Goal: Information Seeking & Learning: Check status

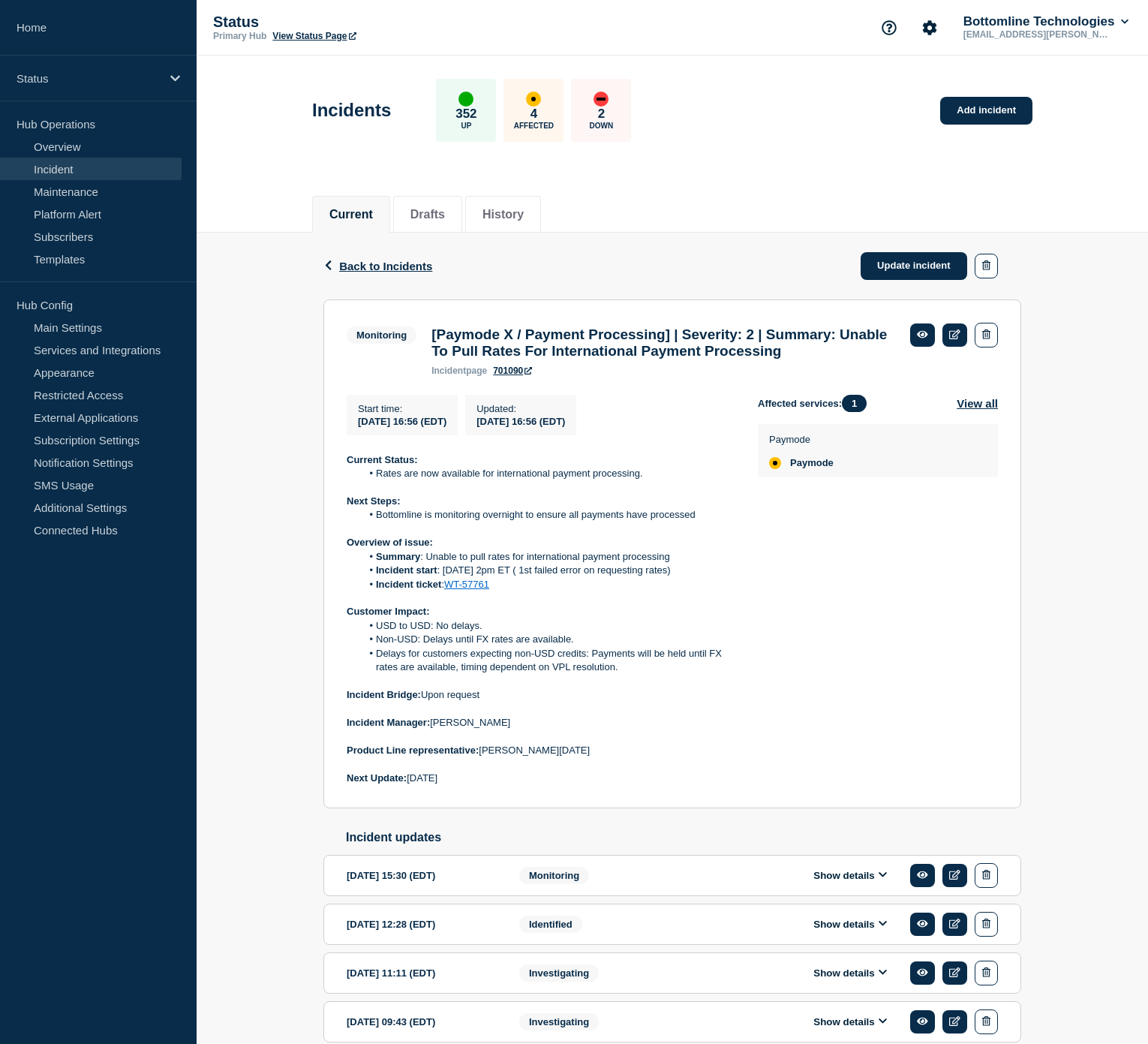
click at [66, 164] on link "Incident" at bounding box center [91, 169] width 181 height 22
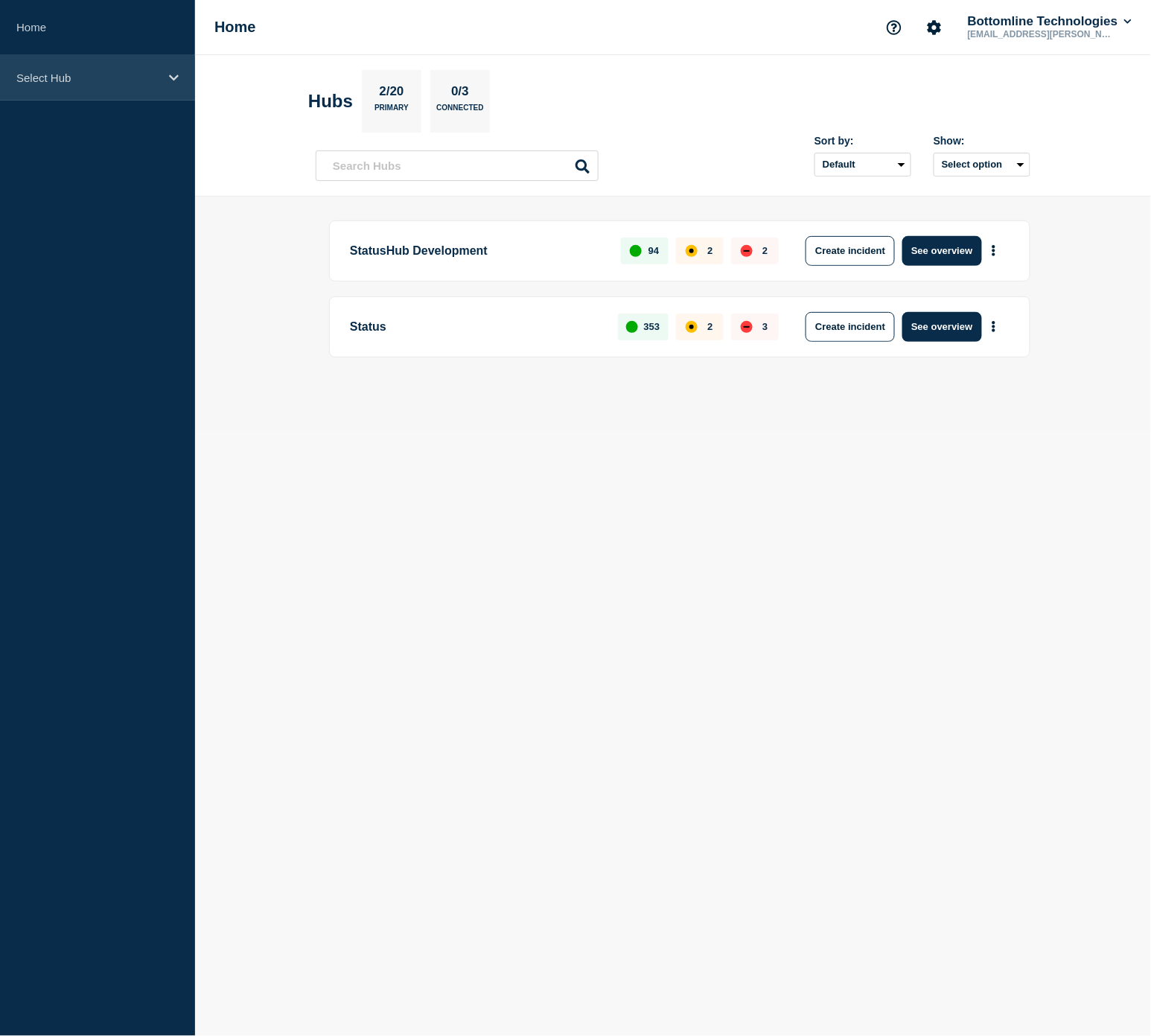
click at [90, 84] on p "Select Hub" at bounding box center [88, 78] width 143 height 13
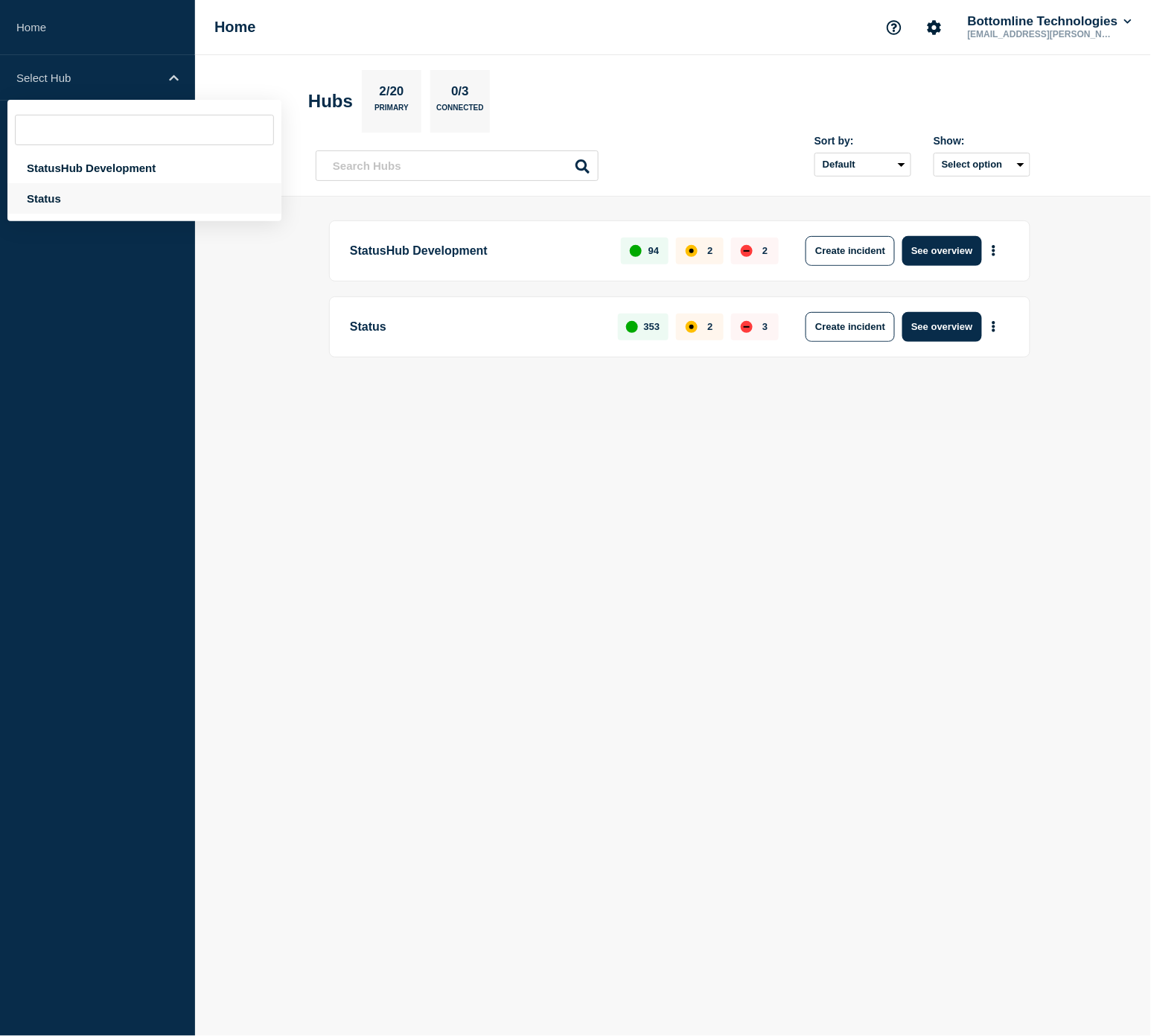
click at [95, 193] on div "Status" at bounding box center [144, 198] width 274 height 31
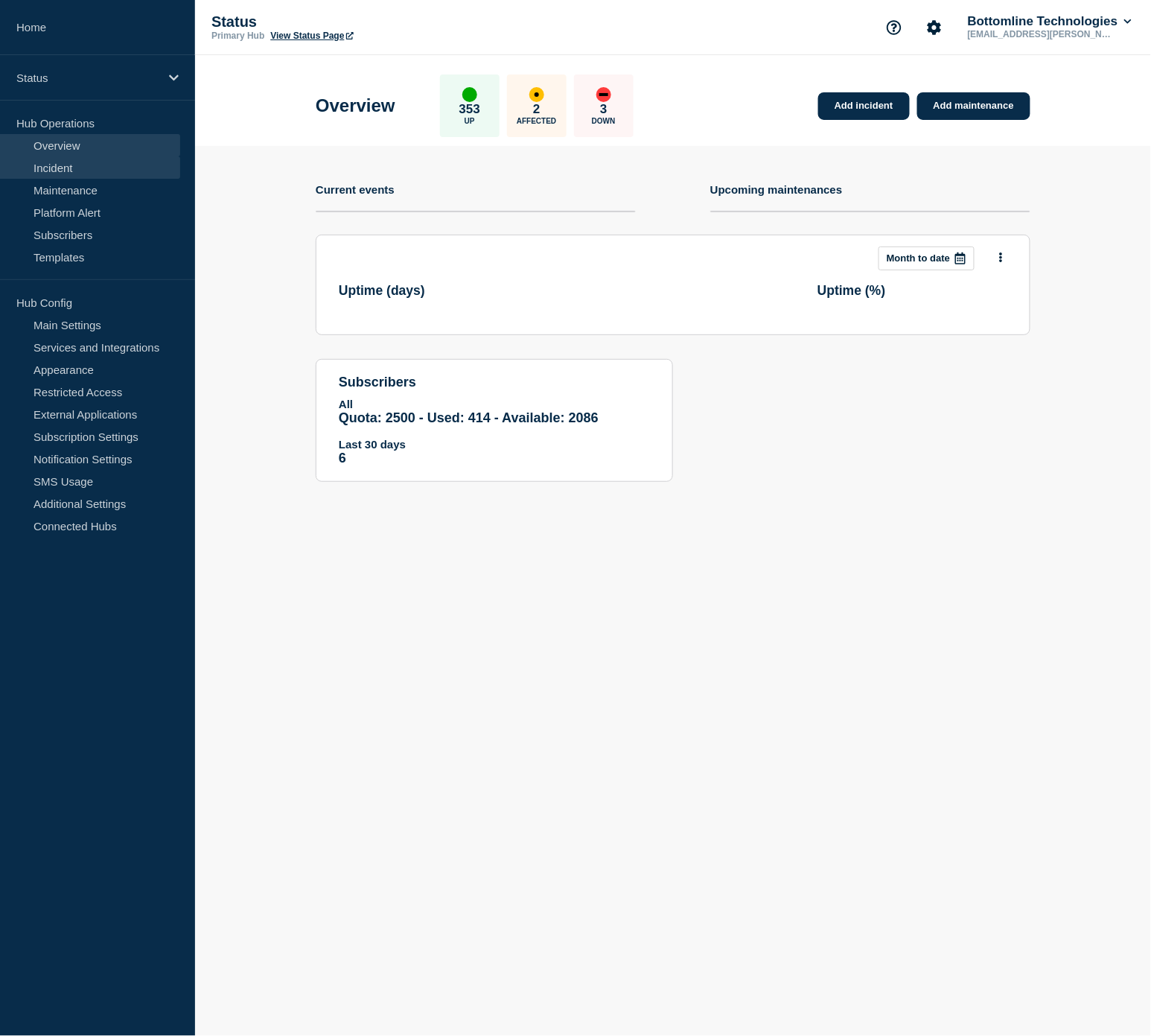
click at [86, 169] on link "Incident" at bounding box center [90, 167] width 180 height 22
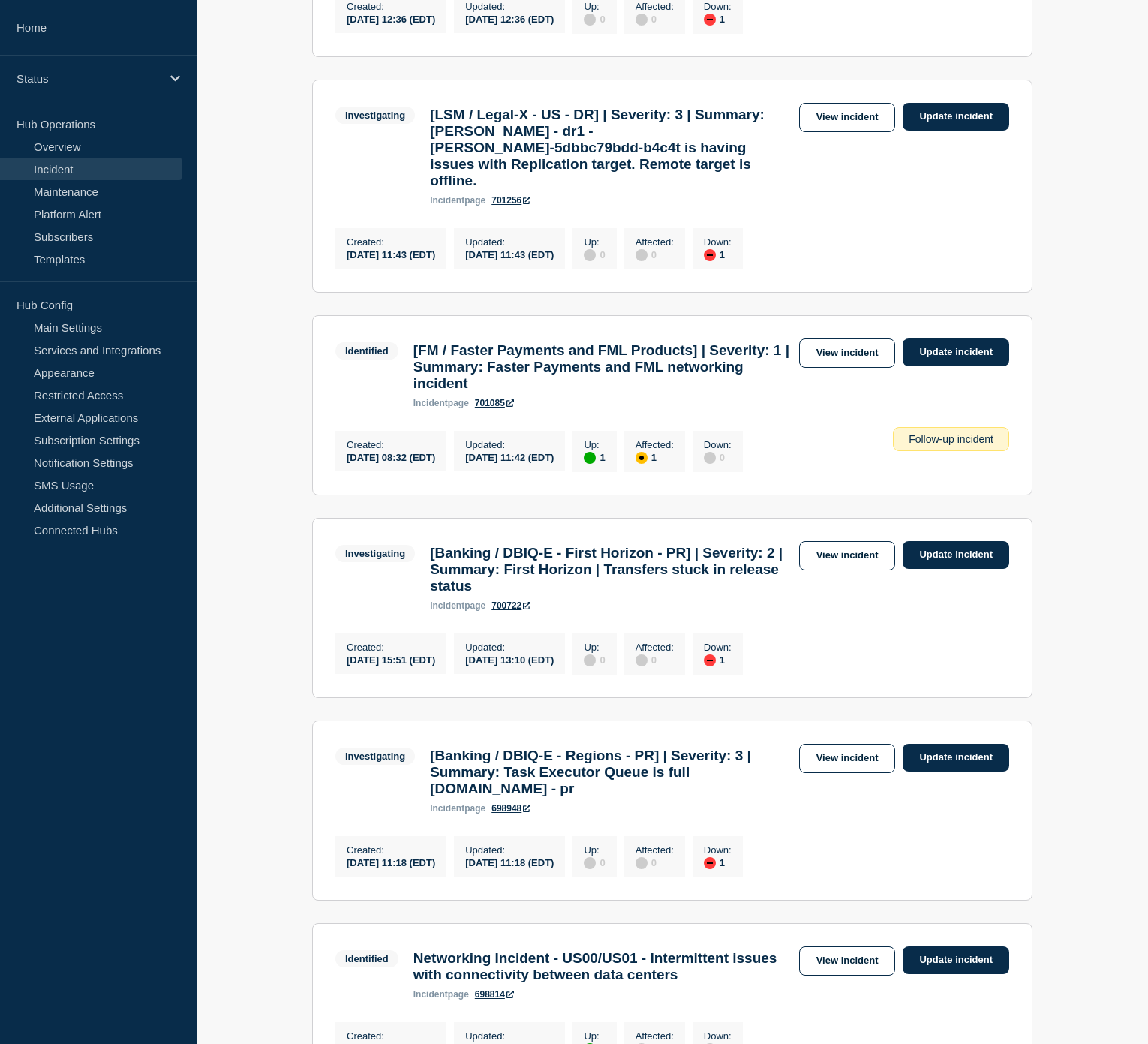
scroll to position [417, 0]
click at [871, 368] on link "View incident" at bounding box center [847, 353] width 97 height 29
